Goal: Transaction & Acquisition: Book appointment/travel/reservation

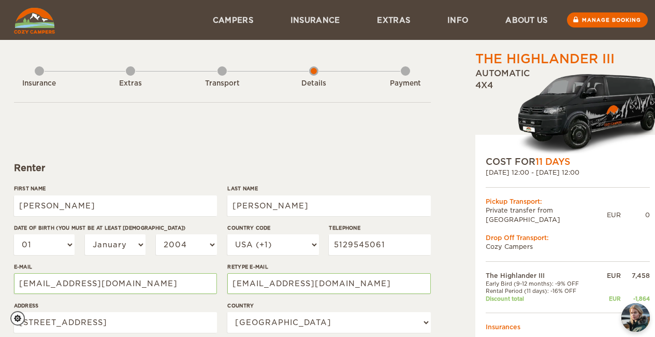
select select "222"
click at [66, 245] on select "01 02 03 04 05 06 07 08 09 10 11 12 13 14 15 16 17 18 19 20 21 22 23 24 25 26 2…" at bounding box center [44, 244] width 61 height 21
select select "08"
click at [14, 234] on select "01 02 03 04 05 06 07 08 09 10 11 12 13 14 15 16 17 18 19 20 21 22 23 24 25 26 2…" at bounding box center [44, 244] width 61 height 21
select select "08"
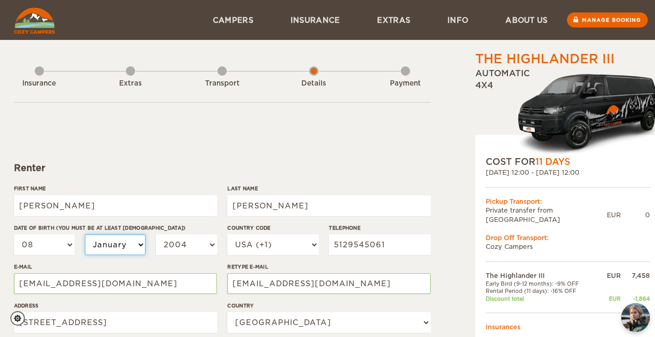
click at [134, 247] on select "January February March April May June July August September October November De…" at bounding box center [115, 244] width 61 height 21
select select "10"
click at [85, 234] on select "January February March April May June July August September October November De…" at bounding box center [115, 244] width 61 height 21
select select "10"
click at [202, 256] on div "01 02 03 04 05 06 07 08 09 10 11 12 13 14 15 16 17 18 19 20 21 22 23 24 25 26 2…" at bounding box center [115, 248] width 203 height 28
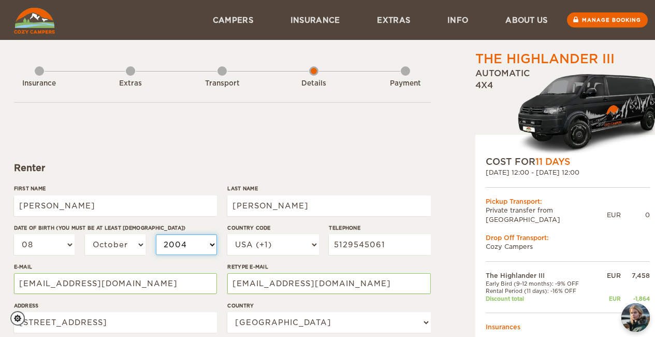
click at [205, 248] on select "2004 2003 2002 2001 2000 1999 1998 1997 1996 1995 1994 1993 1992 1991 1990 1989…" at bounding box center [186, 244] width 61 height 21
select select "1990"
click at [156, 234] on select "2004 2003 2002 2001 2000 1999 1998 1997 1996 1995 1994 1993 1992 1991 1990 1989…" at bounding box center [186, 244] width 61 height 21
select select "1990"
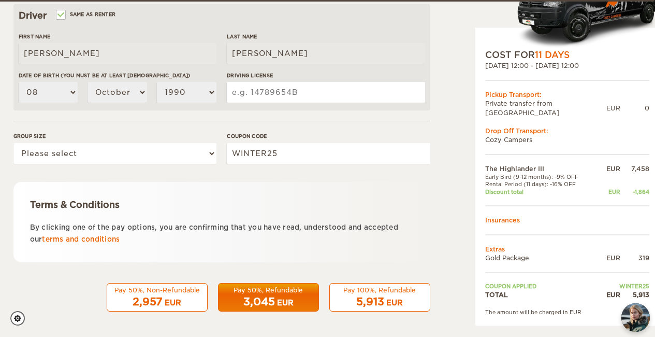
scroll to position [337, 1]
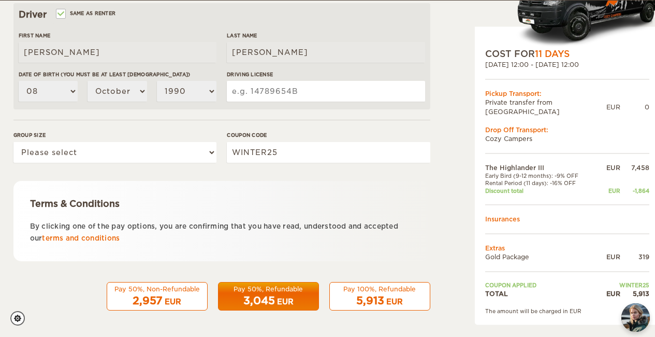
click at [267, 83] on input "Driving License" at bounding box center [326, 91] width 198 height 21
type input "WDL24183333B"
click at [263, 189] on div "Terms & Conditions By clicking one of the pay options, you are confirming that …" at bounding box center [221, 221] width 417 height 80
click at [67, 236] on link "terms and conditions" at bounding box center [81, 238] width 78 height 8
click at [387, 289] on div "Pay 100%, Refundable" at bounding box center [380, 288] width 88 height 9
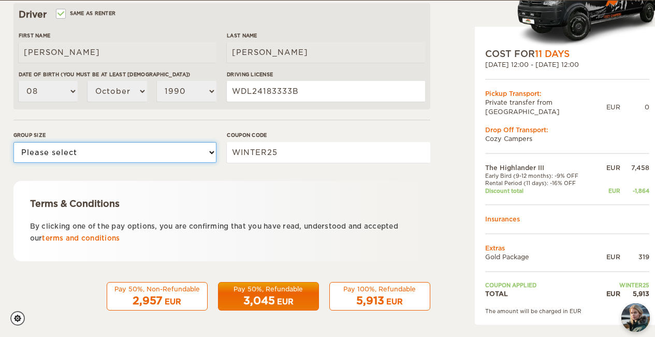
click at [134, 151] on select "Please select 1 2 3" at bounding box center [114, 152] width 203 height 21
select select "2"
click at [13, 142] on select "Please select 1 2 3" at bounding box center [114, 152] width 203 height 21
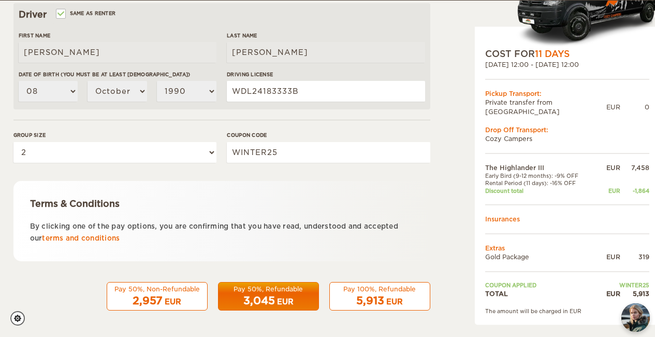
click at [390, 300] on div "EUR" at bounding box center [394, 301] width 17 height 10
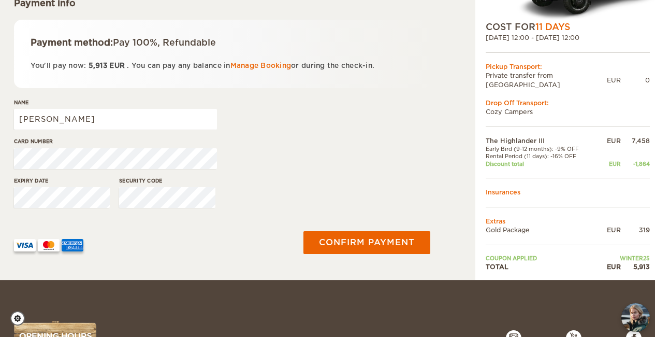
scroll to position [184, 0]
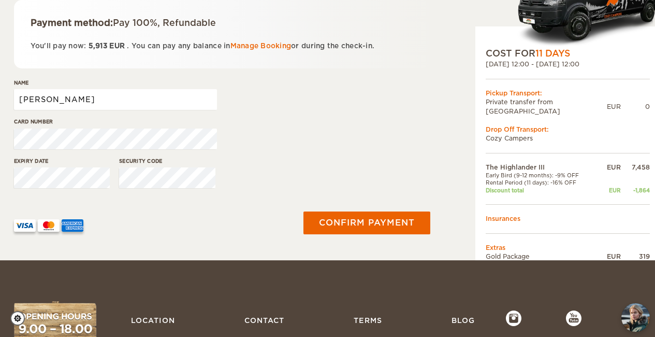
click at [98, 99] on input "Kacie" at bounding box center [115, 99] width 203 height 21
type input "Kacie Perez"
click at [281, 254] on div "The Highlander III Expand Collapse Total 5,913 EUR Automatic 4x4 COST FOR 11 Da…" at bounding box center [327, 38] width 655 height 444
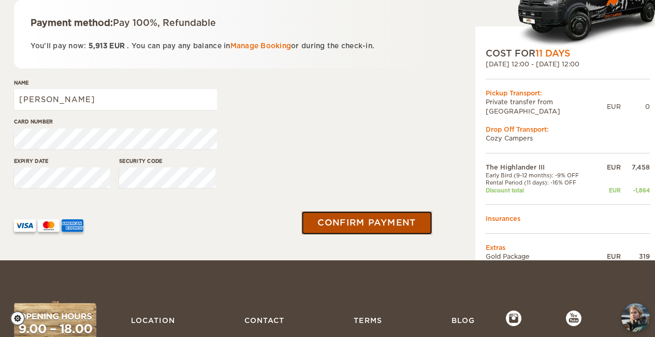
click at [368, 219] on button "Confirm payment" at bounding box center [367, 222] width 131 height 23
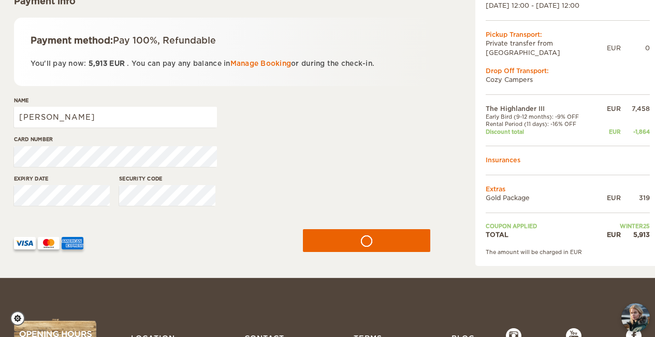
scroll to position [174, 0]
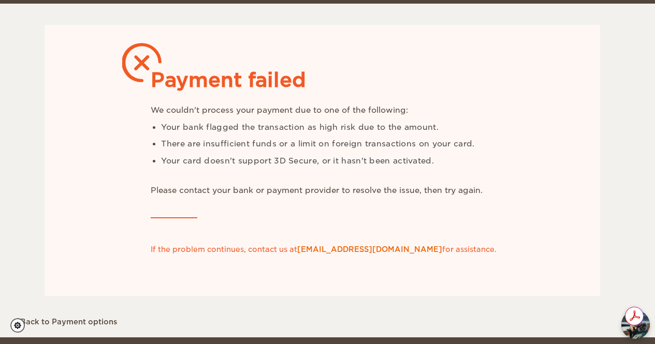
scroll to position [81, 0]
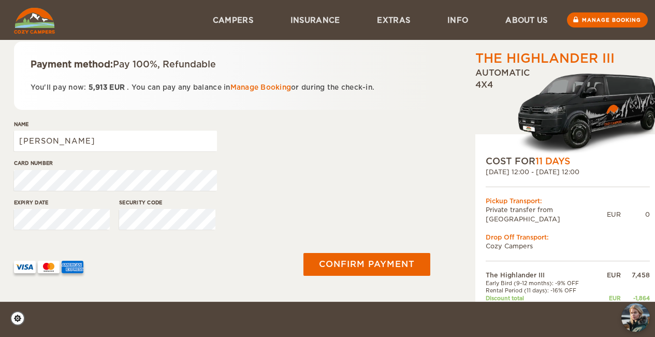
scroll to position [143, 0]
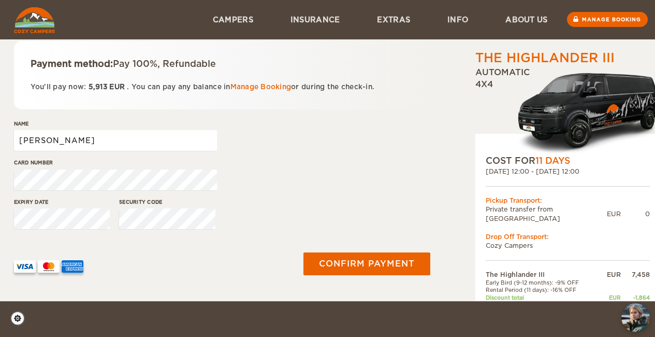
click at [80, 141] on input "Kacie" at bounding box center [115, 140] width 203 height 21
type input "Kacie Perez"
click at [324, 186] on div "Card number" at bounding box center [222, 177] width 417 height 39
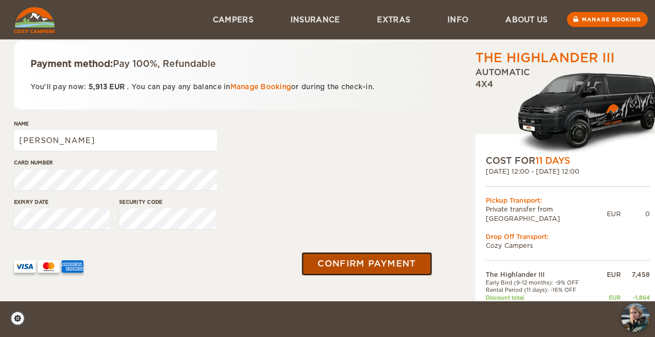
click at [371, 267] on button "Confirm payment" at bounding box center [367, 263] width 131 height 23
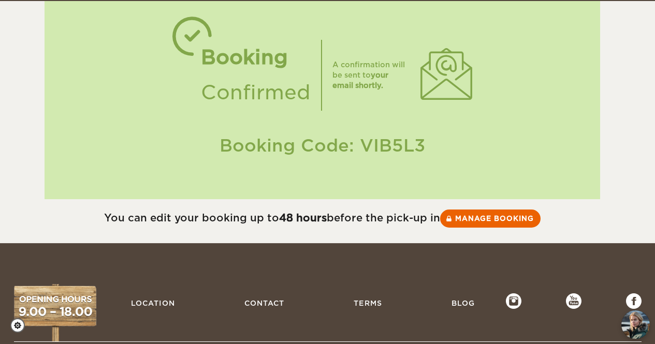
scroll to position [10, 0]
